Goal: Task Accomplishment & Management: Use online tool/utility

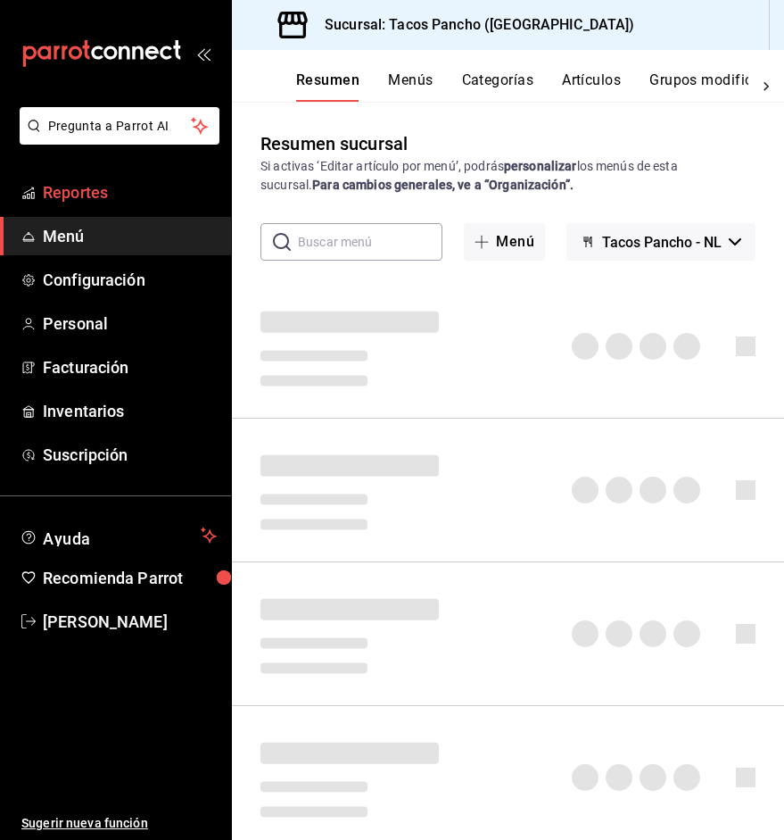
click at [97, 201] on span "Reportes" at bounding box center [130, 192] width 174 height 24
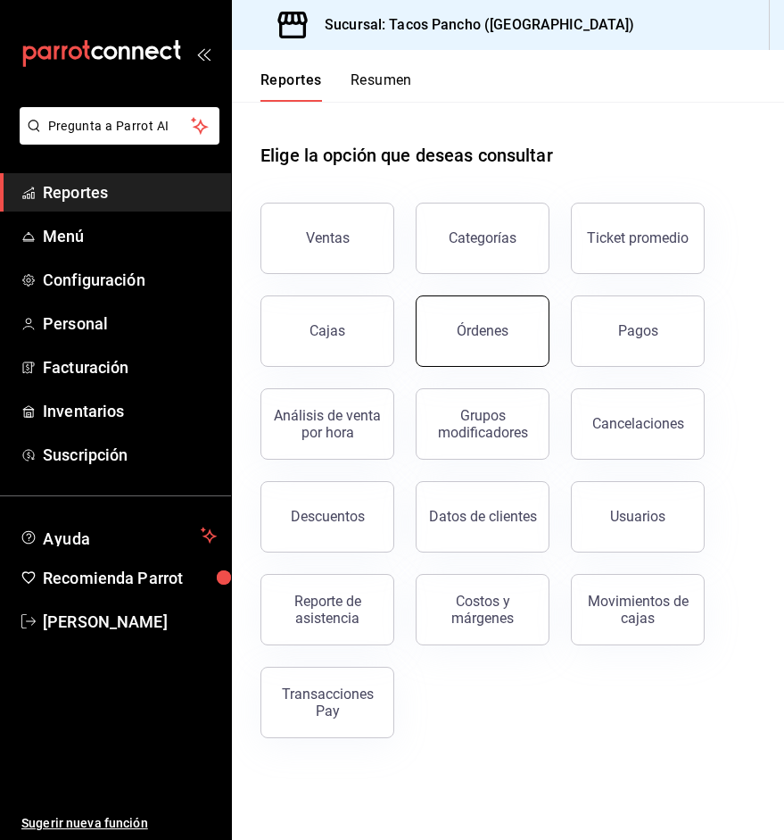
click at [518, 352] on button "Órdenes" at bounding box center [483, 330] width 134 height 71
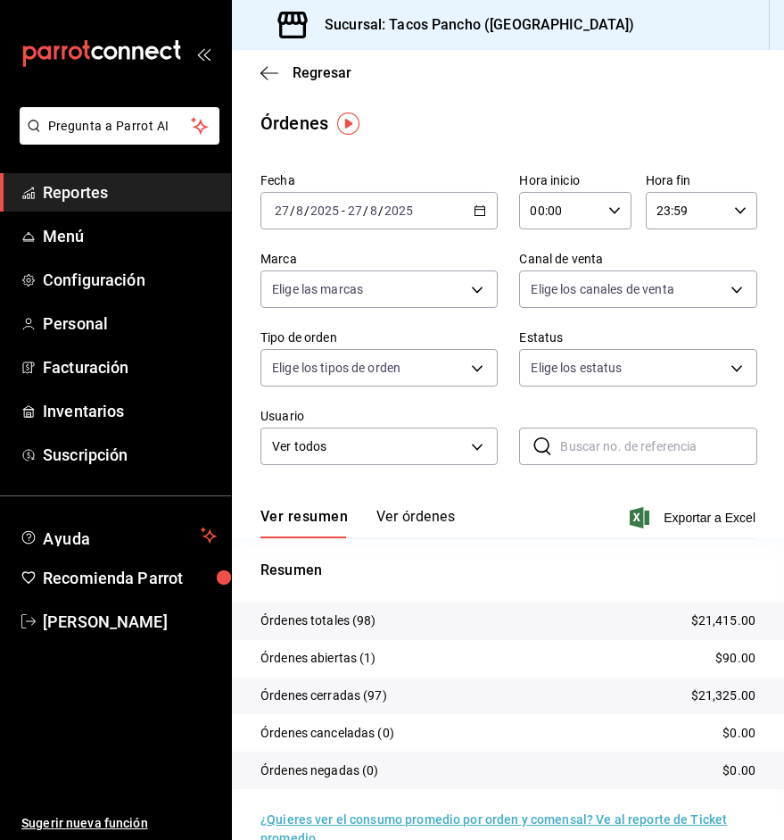
click at [407, 524] on button "Ver órdenes" at bounding box center [416, 523] width 79 height 30
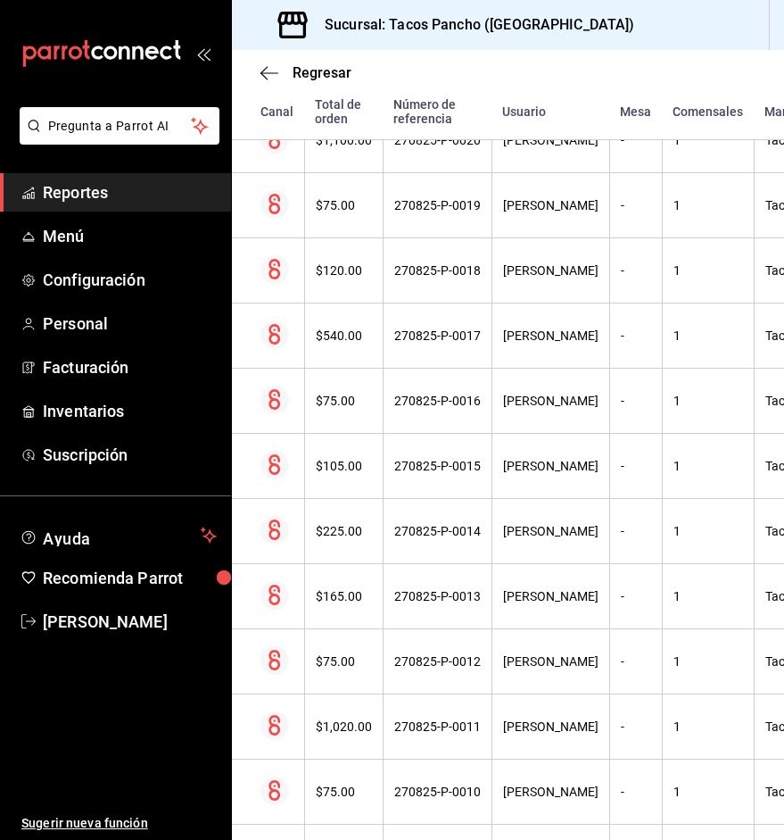
scroll to position [5587, 0]
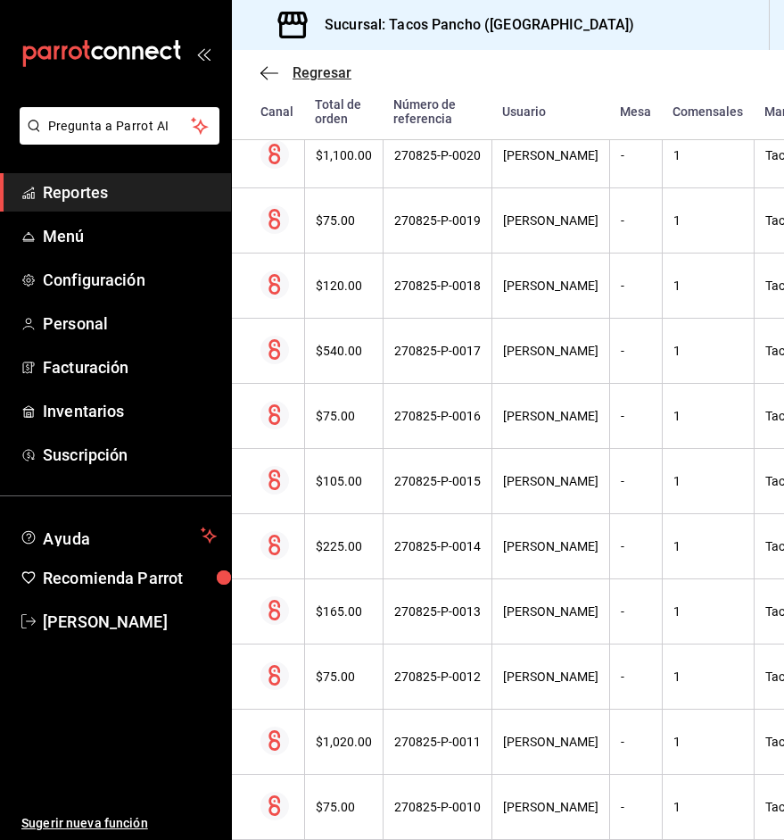
click at [278, 75] on icon "button" at bounding box center [270, 73] width 18 height 16
